Goal: Navigation & Orientation: Find specific page/section

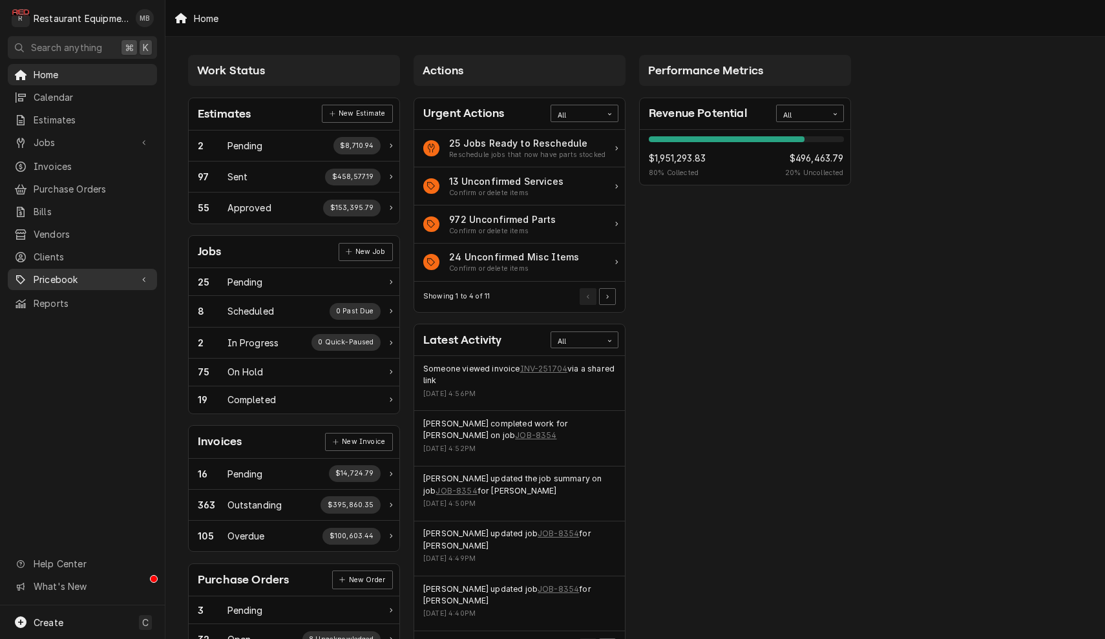
click at [143, 277] on icon "Dynamic Content Wrapper" at bounding box center [143, 279] width 3 height 5
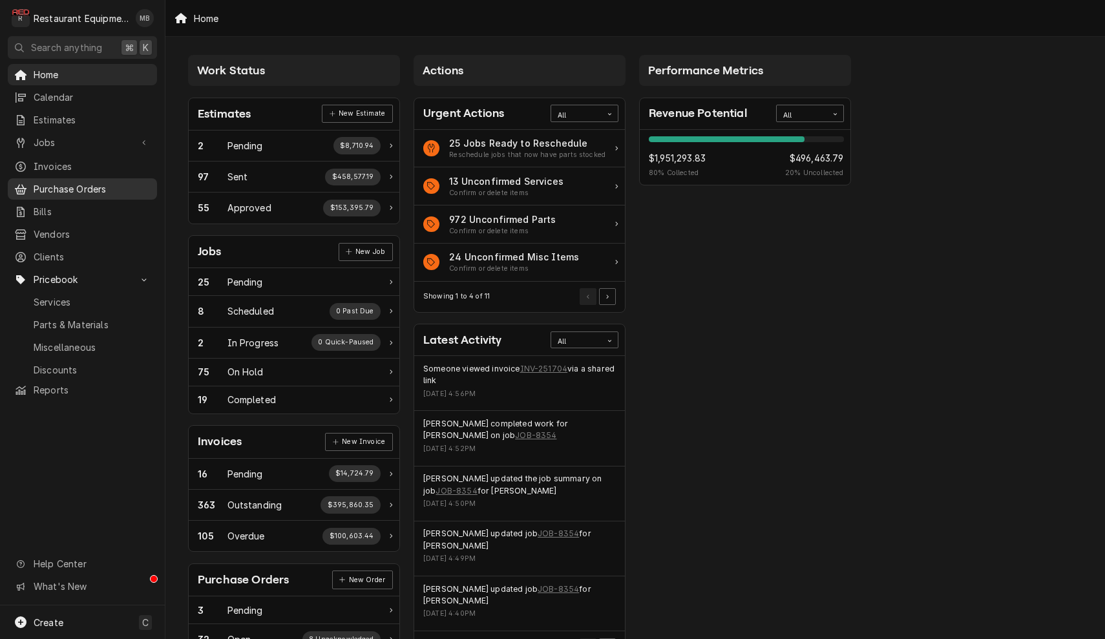
click at [97, 187] on span "Purchase Orders" at bounding box center [92, 189] width 117 height 14
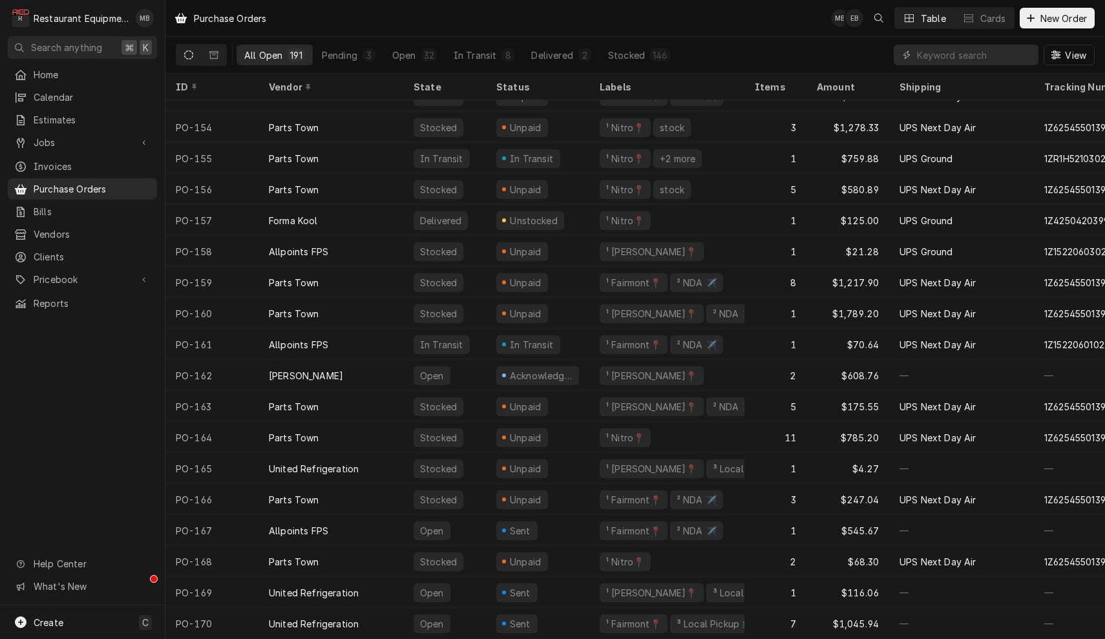
scroll to position [3732, 0]
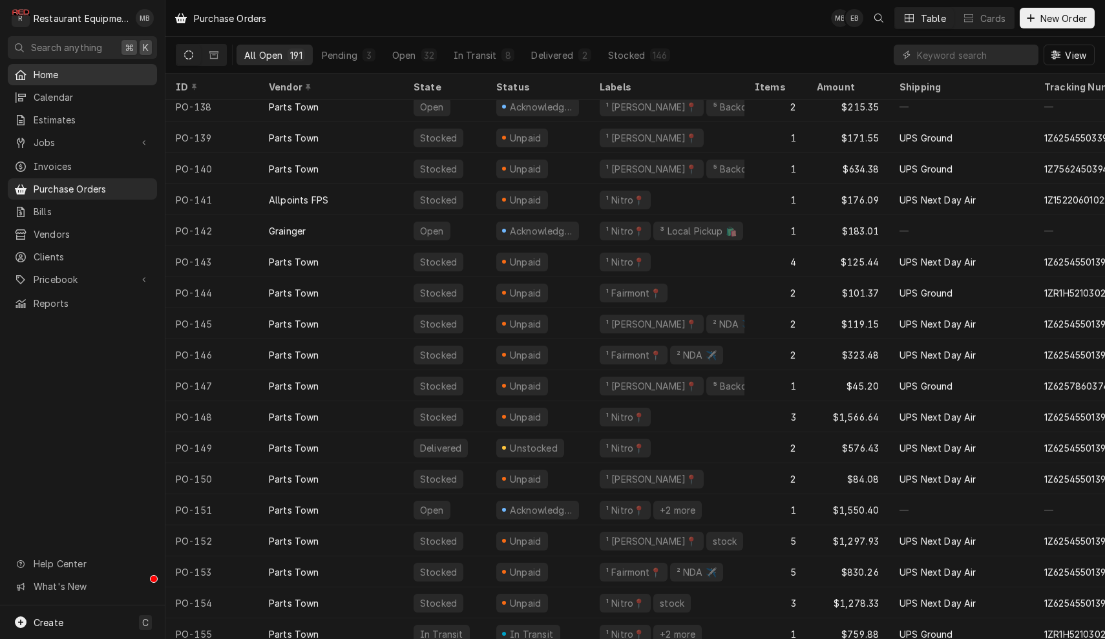
click at [70, 77] on span "Home" at bounding box center [92, 75] width 117 height 14
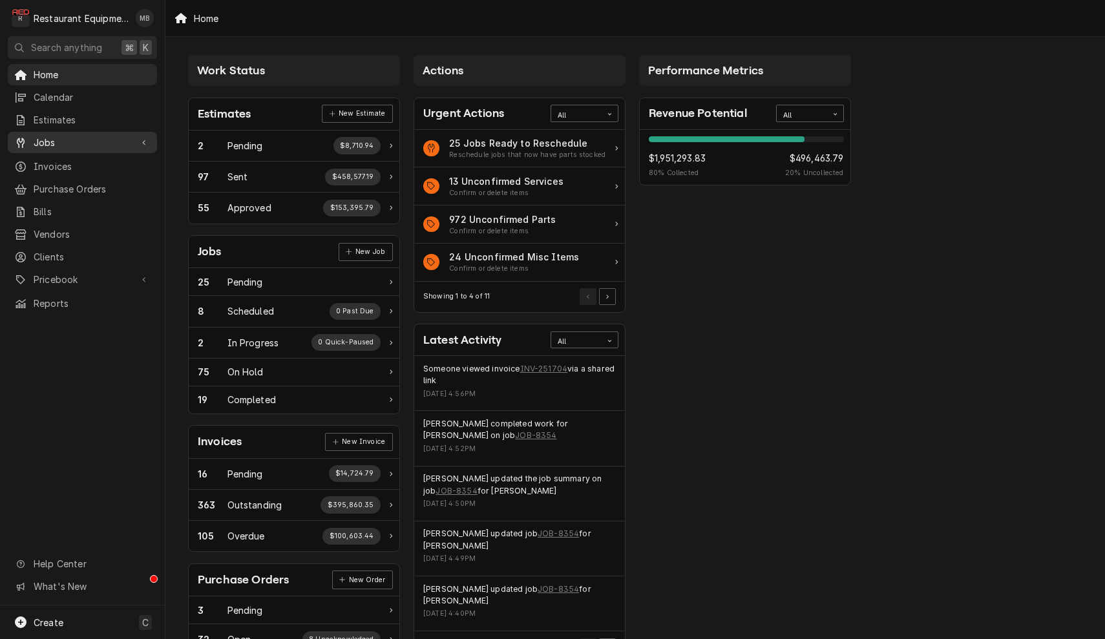
click at [51, 132] on link "Jobs" at bounding box center [82, 142] width 149 height 21
click at [65, 158] on span "Jobs" at bounding box center [92, 165] width 117 height 14
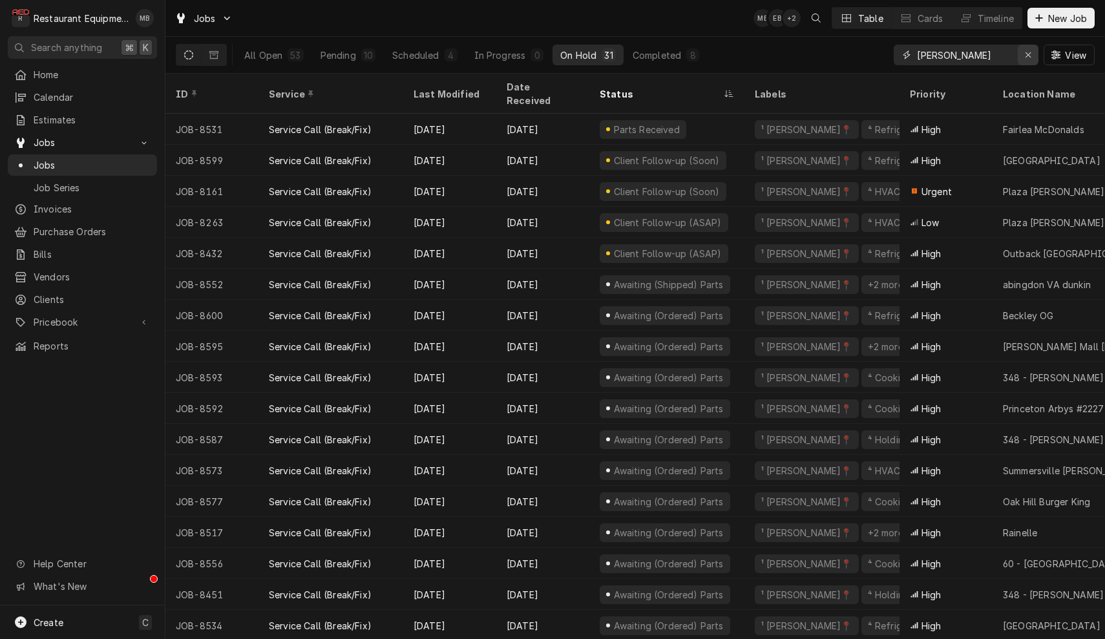
click at [1030, 51] on icon "Erase input" at bounding box center [1028, 54] width 7 height 9
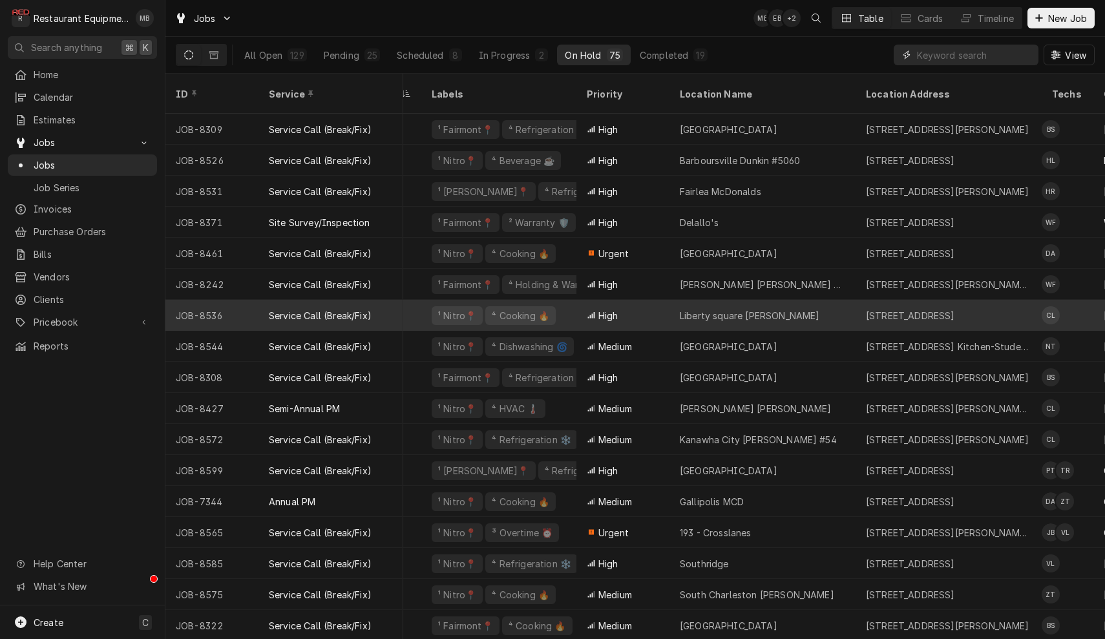
scroll to position [0, 322]
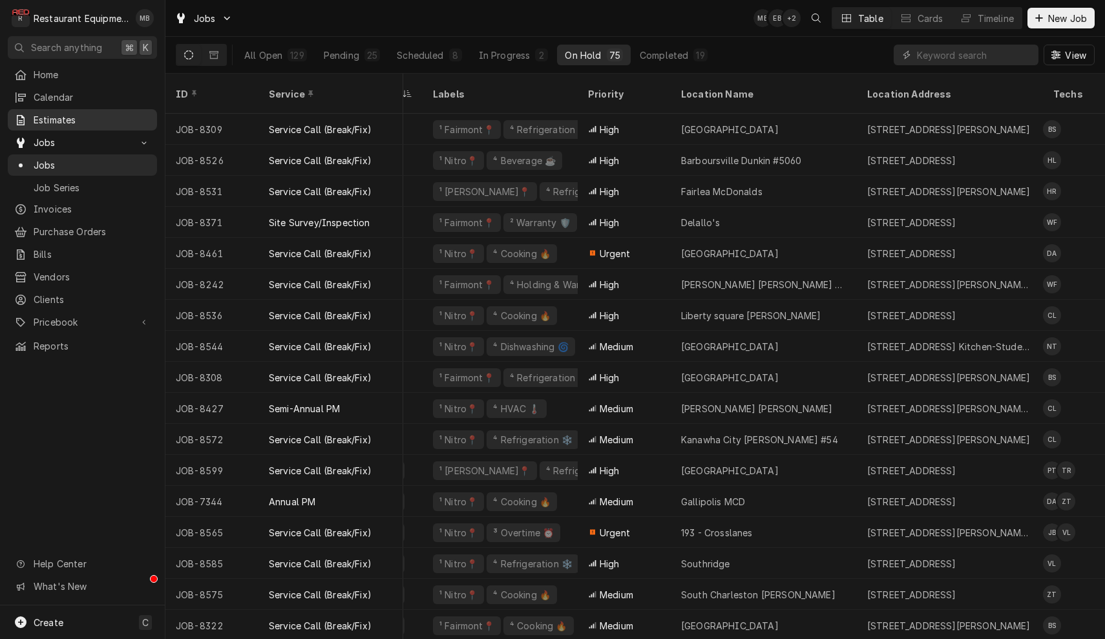
click at [75, 113] on span "Estimates" at bounding box center [92, 120] width 117 height 14
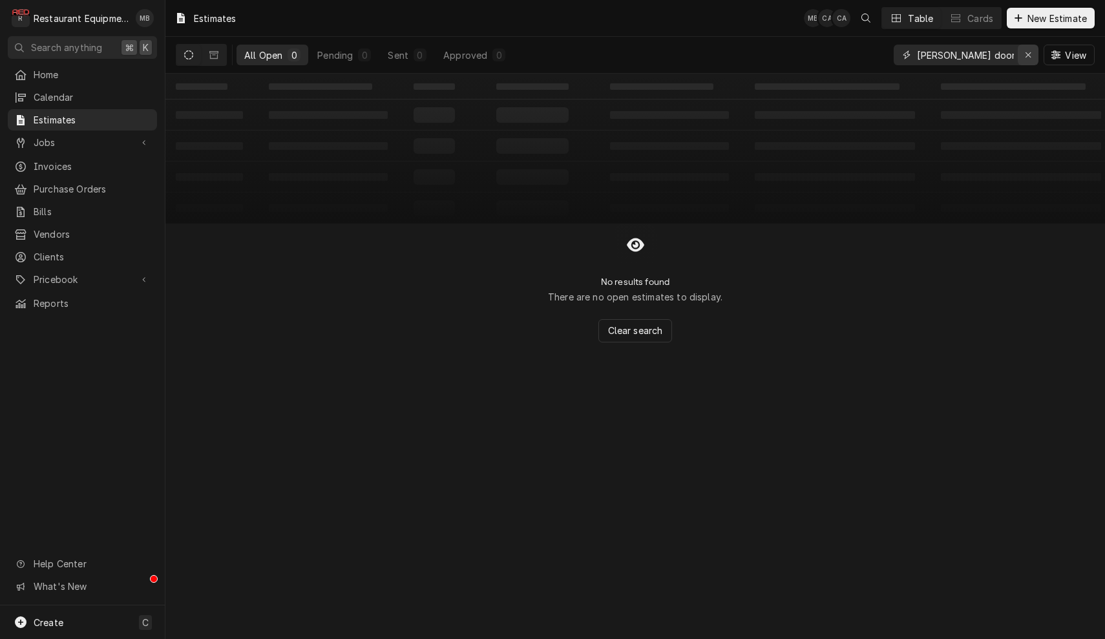
click at [1025, 52] on icon "Erase input" at bounding box center [1028, 54] width 7 height 9
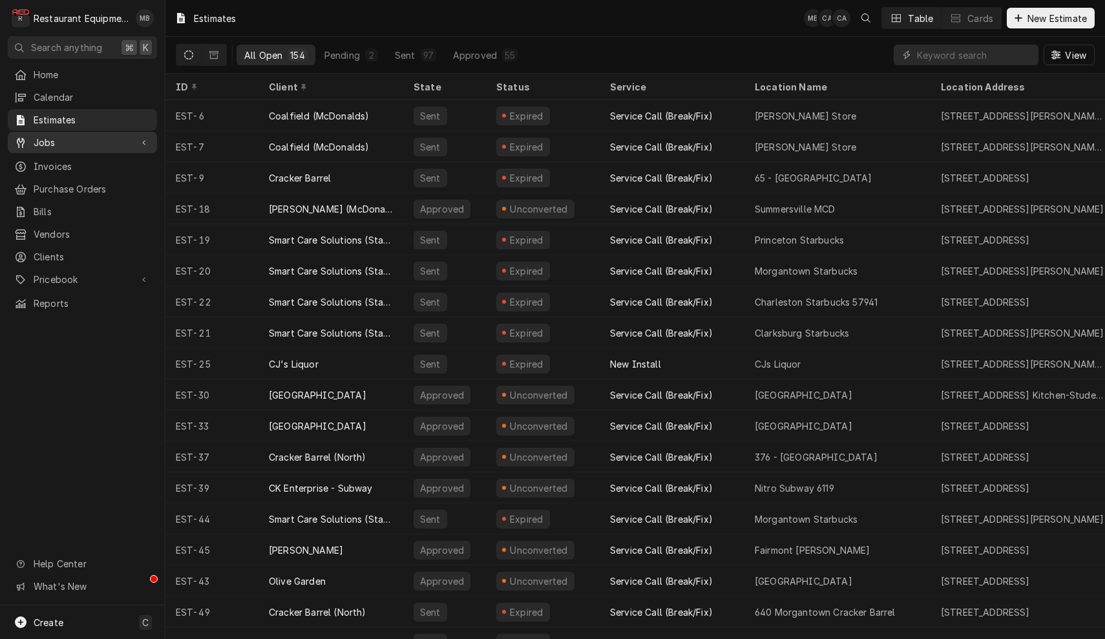
click at [89, 136] on span "Jobs" at bounding box center [83, 143] width 98 height 14
click at [67, 158] on span "Jobs" at bounding box center [92, 165] width 117 height 14
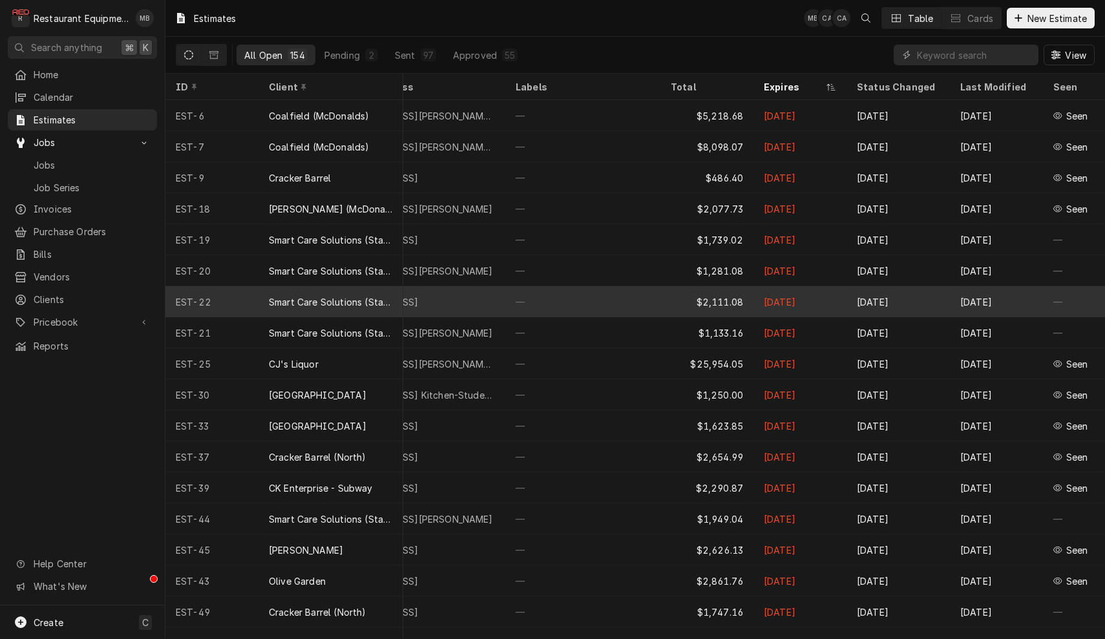
scroll to position [0, 611]
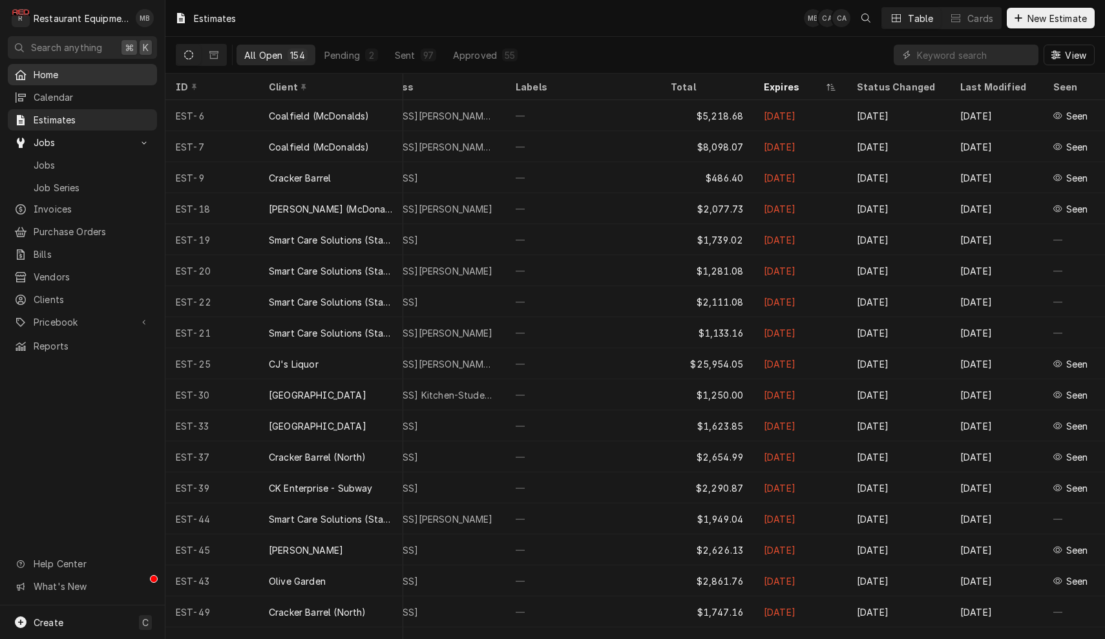
click at [52, 70] on span "Home" at bounding box center [92, 75] width 117 height 14
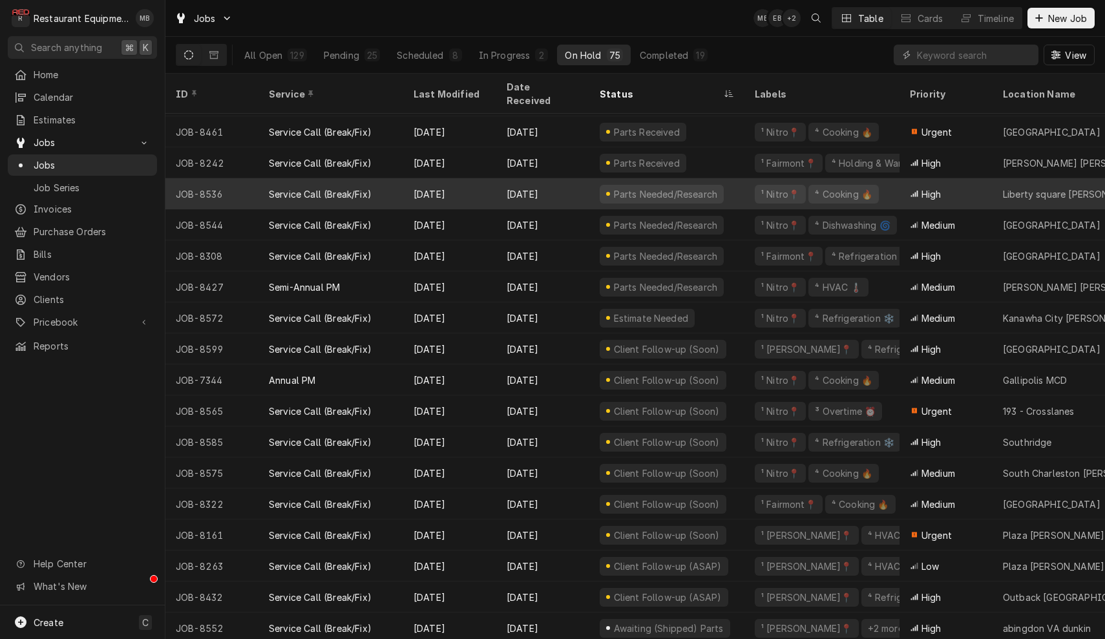
scroll to position [125, 0]
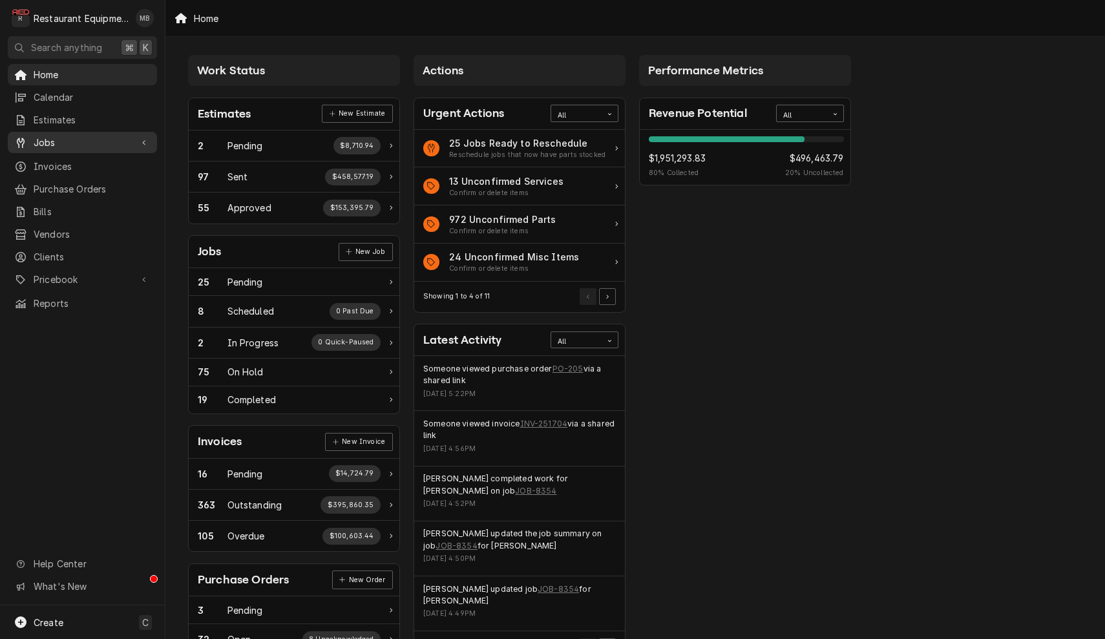
click at [56, 136] on span "Jobs" at bounding box center [83, 143] width 98 height 14
click at [90, 159] on span "Jobs" at bounding box center [92, 165] width 117 height 14
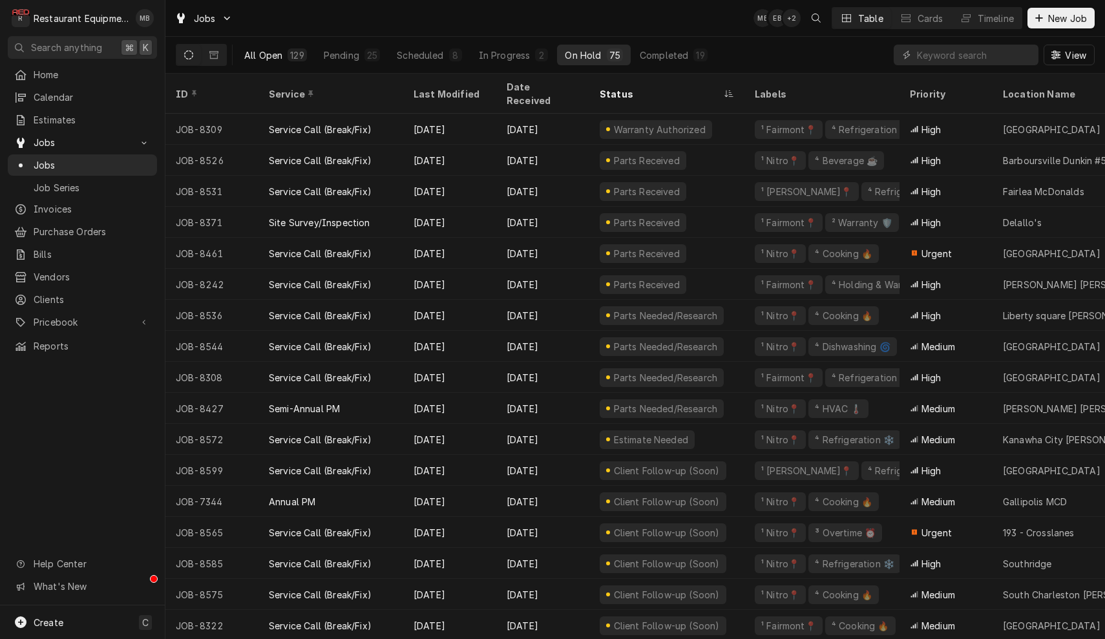
click at [269, 56] on div "All Open" at bounding box center [263, 55] width 38 height 14
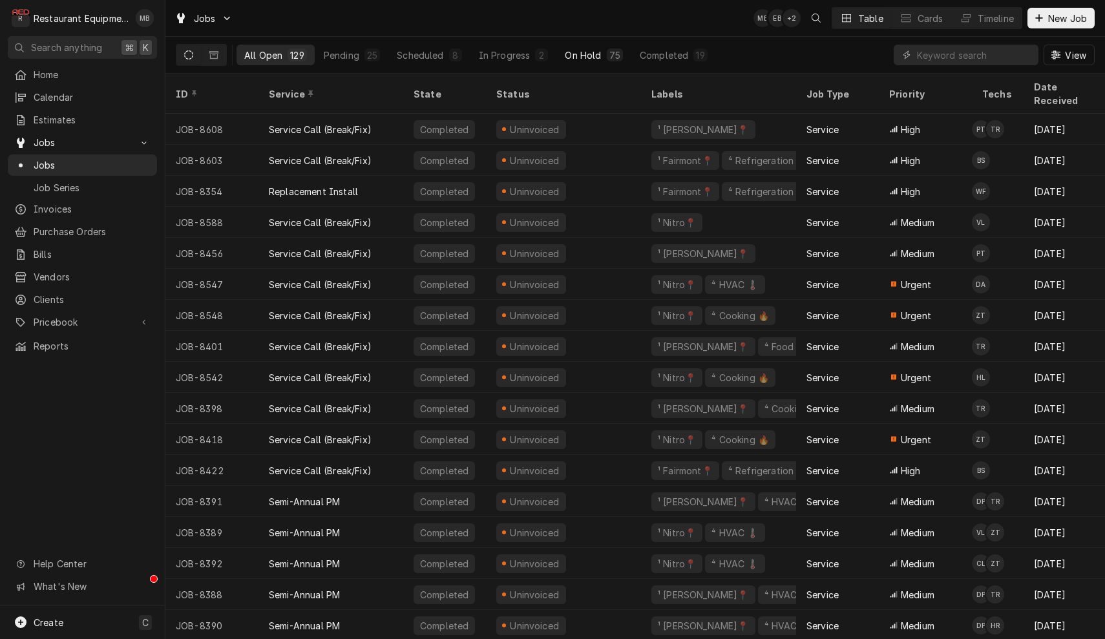
click at [588, 53] on div "On Hold" at bounding box center [583, 55] width 36 height 14
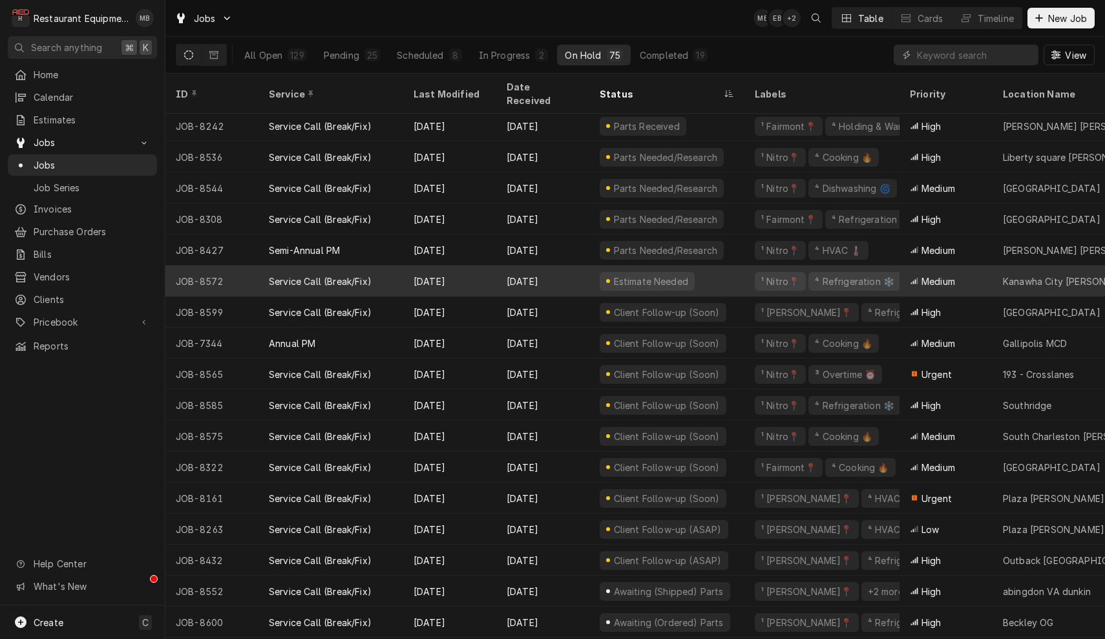
scroll to position [158, 0]
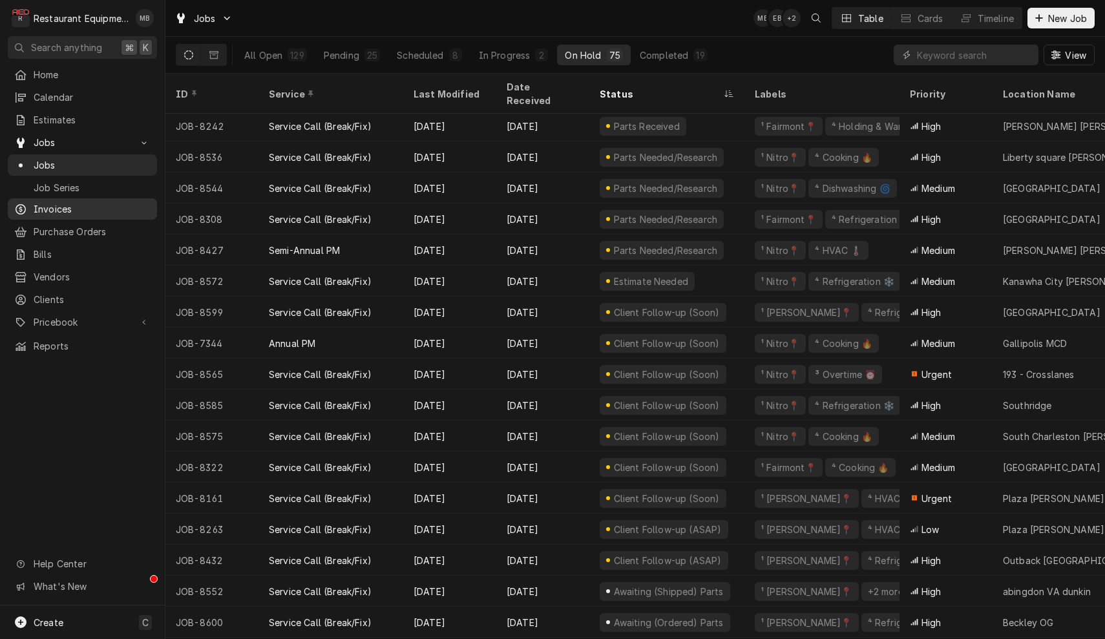
click at [87, 202] on span "Invoices" at bounding box center [92, 209] width 117 height 14
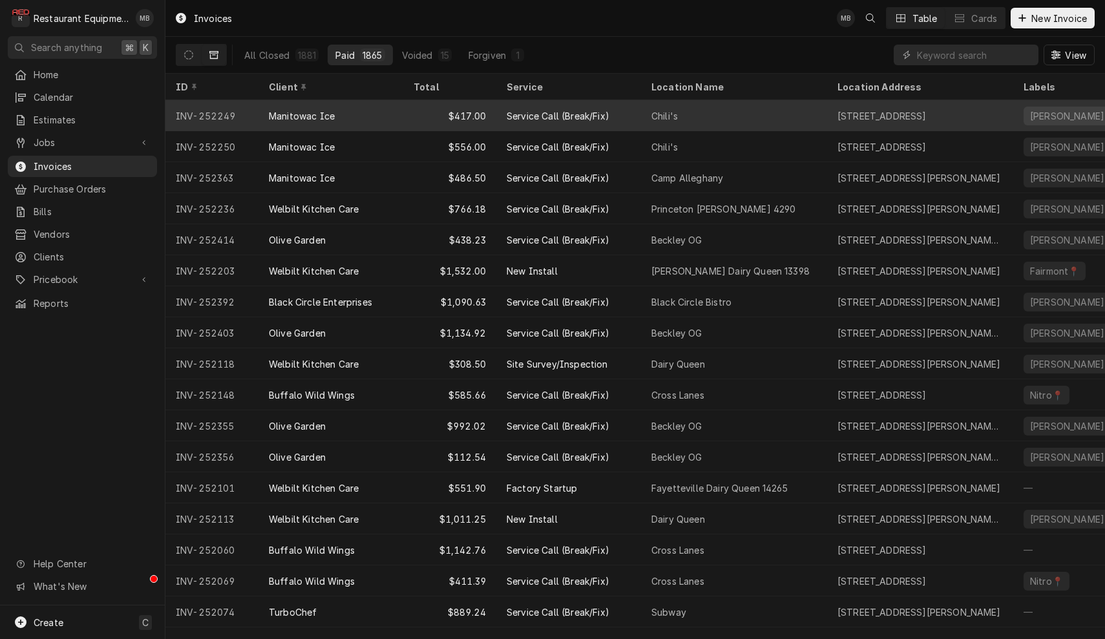
click at [304, 105] on div "Manitowac Ice" at bounding box center [331, 115] width 145 height 31
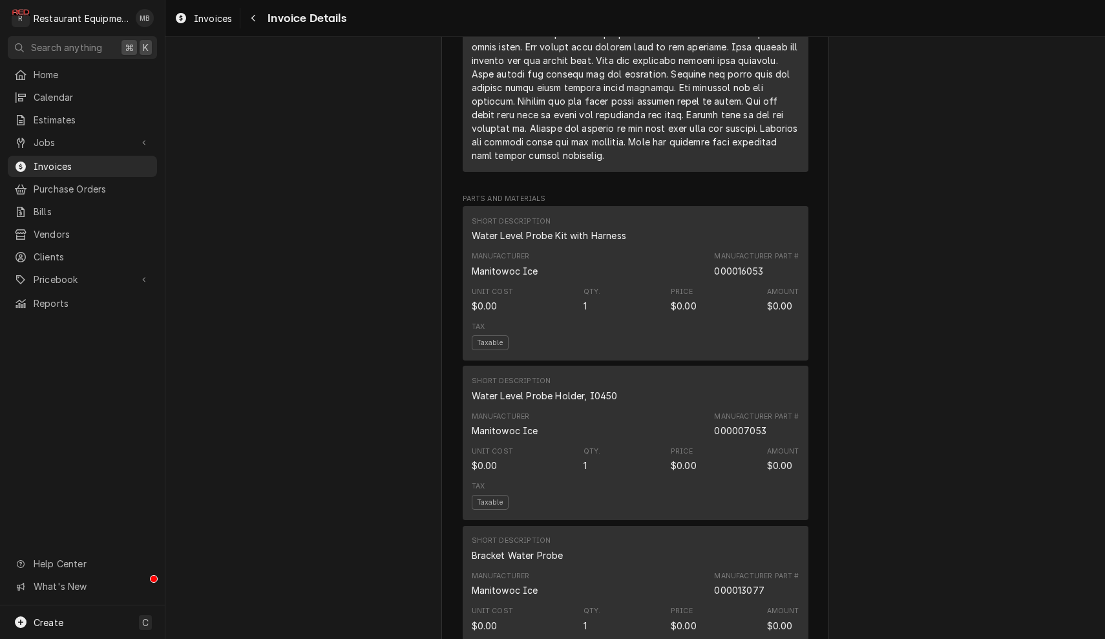
scroll to position [1776, 0]
click at [71, 183] on span "Purchase Orders" at bounding box center [92, 189] width 117 height 14
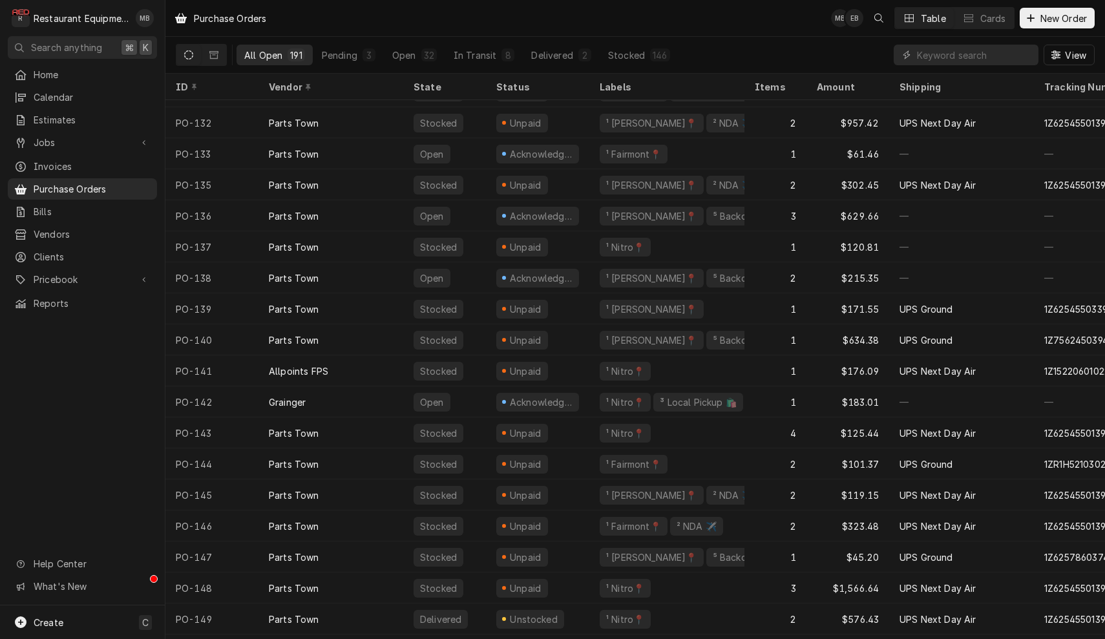
scroll to position [3566, 0]
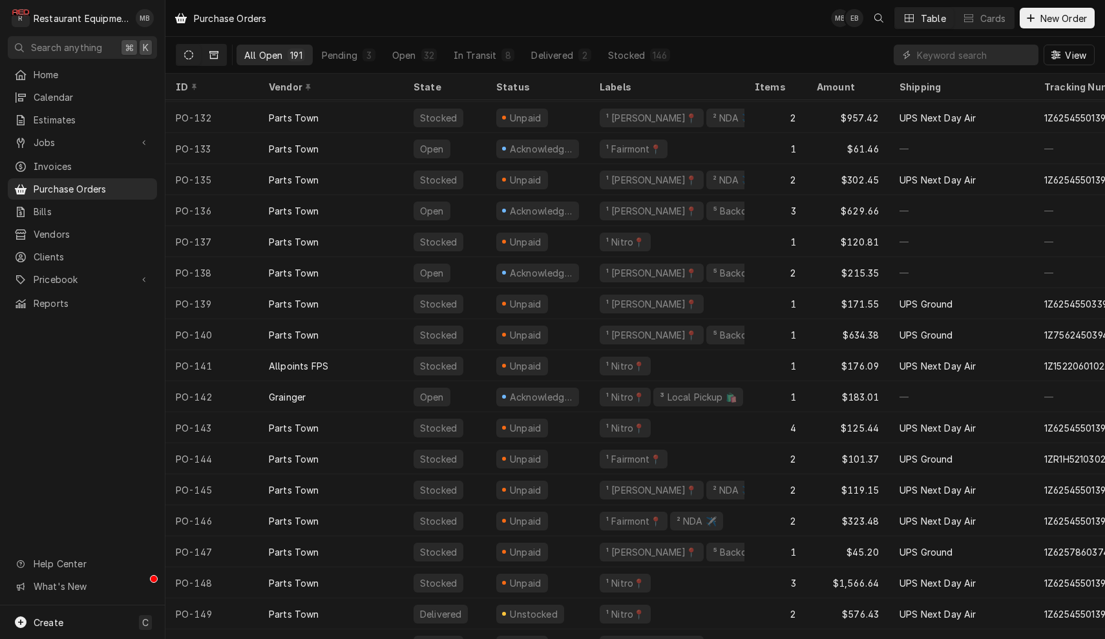
click at [217, 49] on button "Dynamic Content Wrapper" at bounding box center [214, 55] width 25 height 21
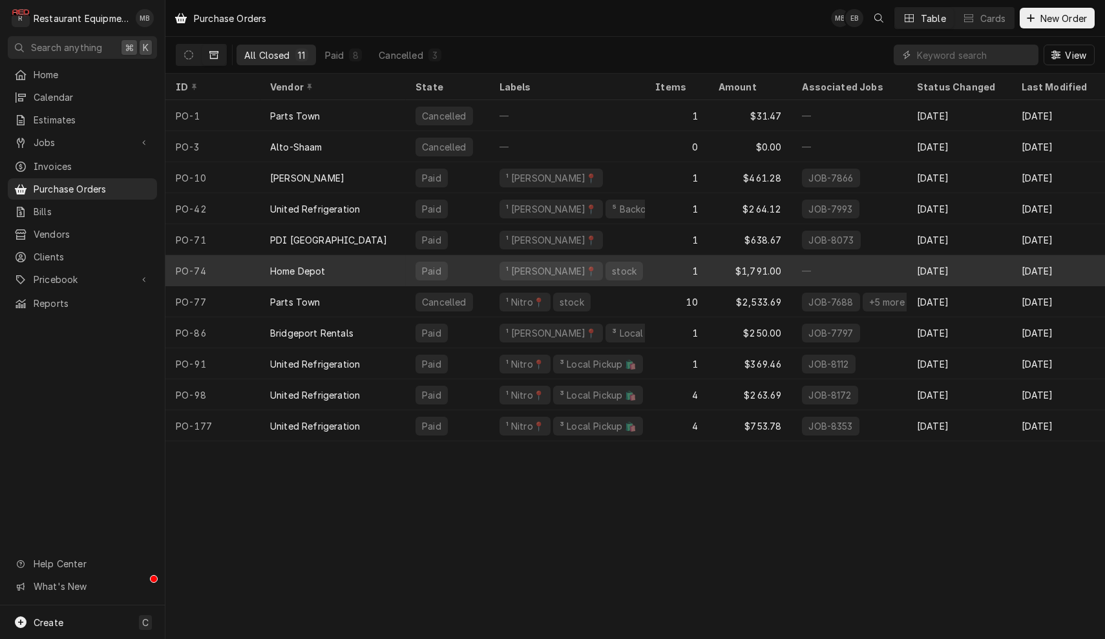
scroll to position [0, 0]
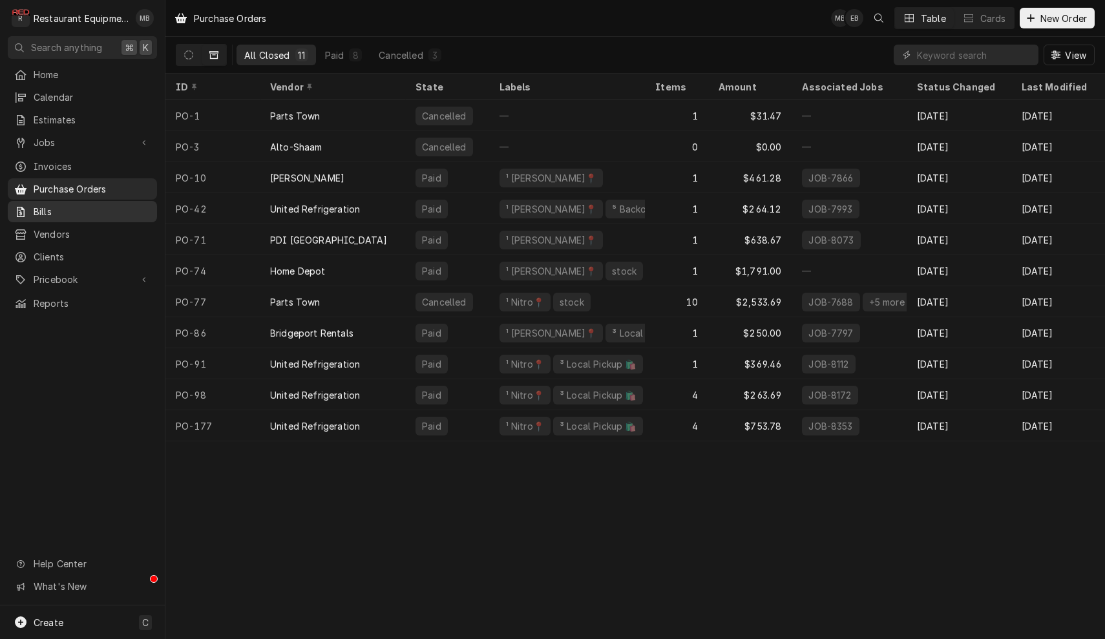
click at [112, 205] on span "Bills" at bounding box center [92, 212] width 117 height 14
click at [178, 53] on button "Dynamic Content Wrapper" at bounding box center [188, 55] width 25 height 21
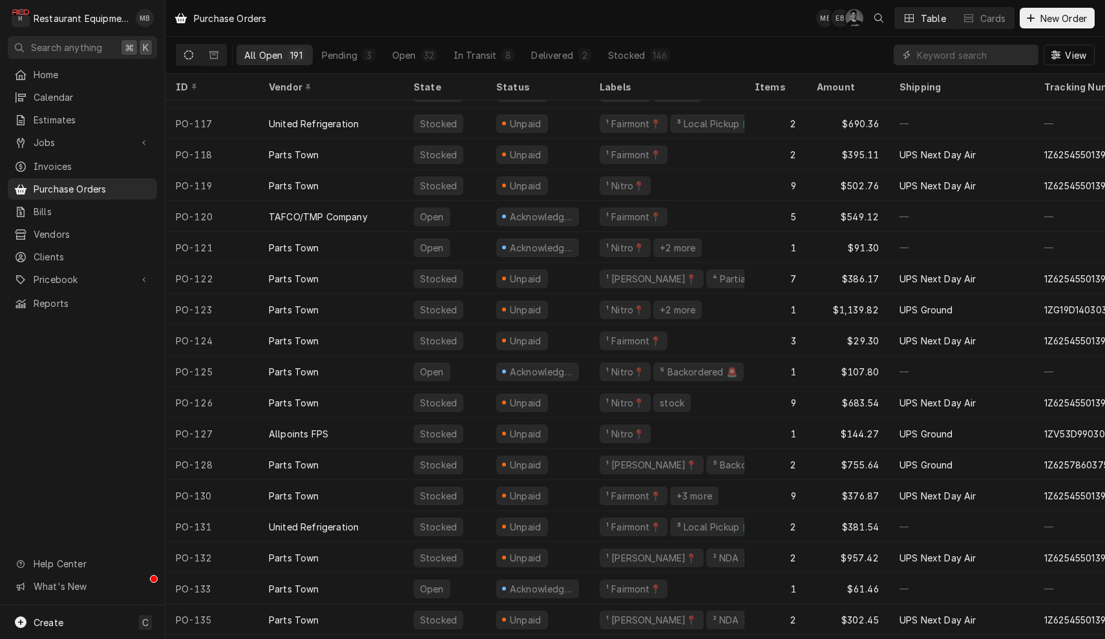
scroll to position [3127, 0]
click at [220, 56] on button "Dynamic Content Wrapper" at bounding box center [214, 55] width 25 height 21
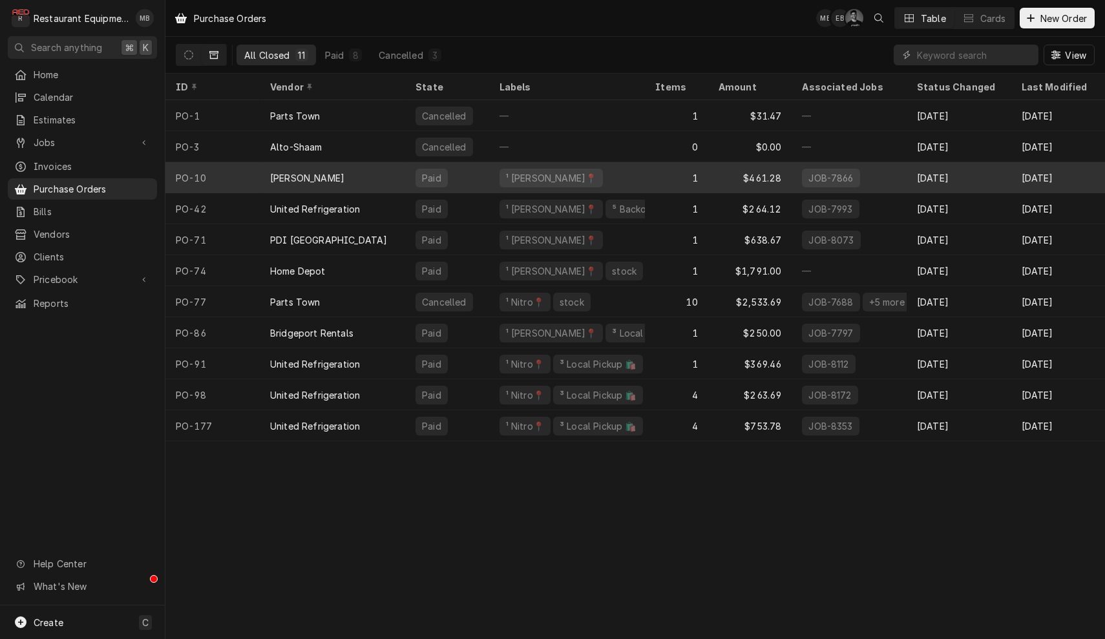
click at [339, 173] on div "[PERSON_NAME]" at bounding box center [333, 177] width 146 height 31
